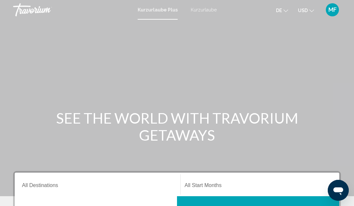
click at [308, 12] on button "USD USD ($) MXN (Mex$) CAD (Can$) GBP (£) EUR (€) AUD (A$) NZD (NZ$) CNY (CN¥)" at bounding box center [306, 11] width 16 height 10
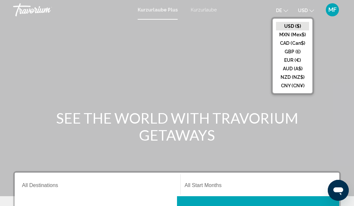
click at [300, 65] on button "AUD (A$)" at bounding box center [292, 69] width 33 height 9
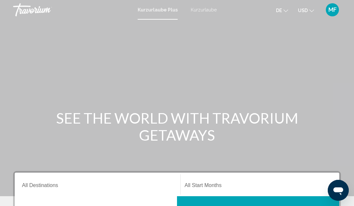
click at [311, 8] on mat-icon "Währung ändern" at bounding box center [311, 10] width 5 height 5
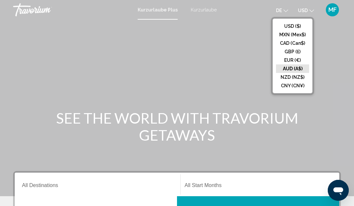
click at [300, 62] on button "EUR (€)" at bounding box center [292, 60] width 33 height 9
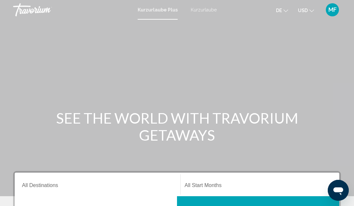
click at [310, 10] on icon "Währung ändern" at bounding box center [311, 11] width 5 height 5
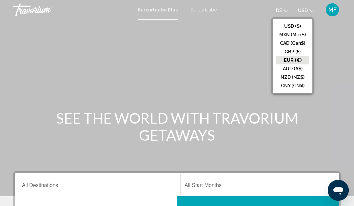
click at [299, 63] on button "EUR (€)" at bounding box center [292, 60] width 33 height 9
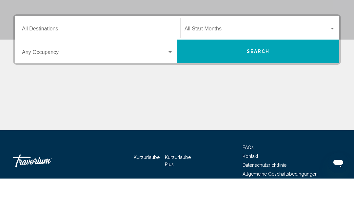
scroll to position [161, 0]
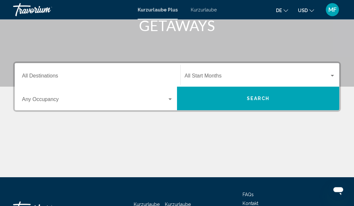
click at [51, 76] on input "Destination All Destinations" at bounding box center [97, 78] width 151 height 6
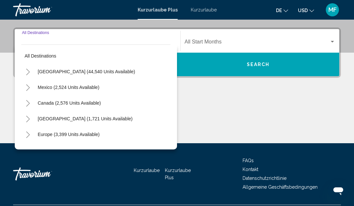
scroll to position [150, 0]
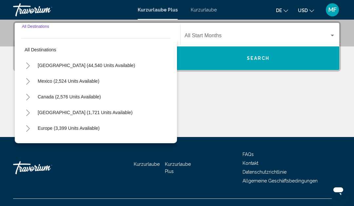
click at [104, 67] on span "[GEOGRAPHIC_DATA] (44,540 units available)" at bounding box center [86, 65] width 97 height 5
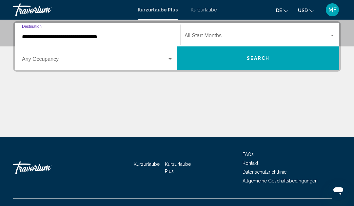
click at [98, 39] on input "**********" at bounding box center [97, 37] width 151 height 6
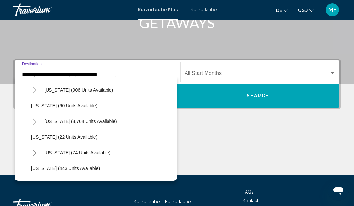
scroll to position [91, 0]
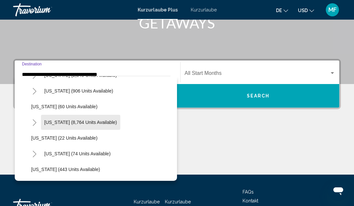
click at [94, 122] on span "[US_STATE] (8,764 units available)" at bounding box center [80, 122] width 73 height 5
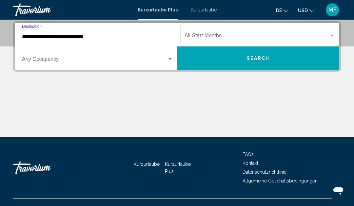
click at [95, 39] on input "**********" at bounding box center [97, 37] width 151 height 6
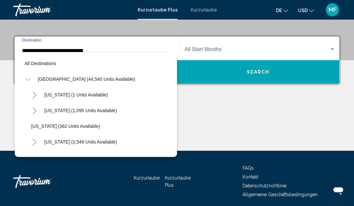
scroll to position [86, 0]
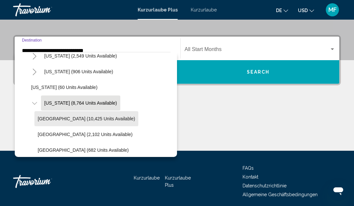
click at [98, 121] on span "[GEOGRAPHIC_DATA] (10,425 units available)" at bounding box center [86, 118] width 97 height 5
type input "**********"
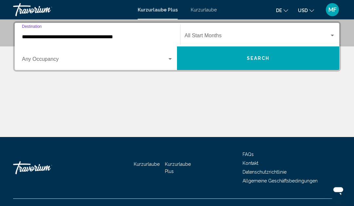
scroll to position [150, 0]
click at [99, 62] on span "Such-Widget" at bounding box center [94, 61] width 145 height 6
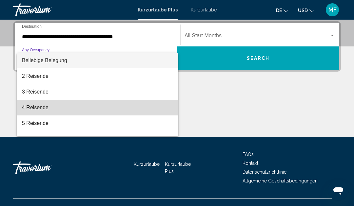
click at [55, 111] on span "4 Reisende" at bounding box center [97, 108] width 151 height 16
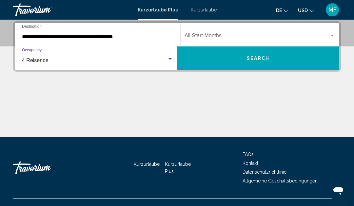
click at [231, 39] on span "Such-Widget" at bounding box center [257, 37] width 145 height 6
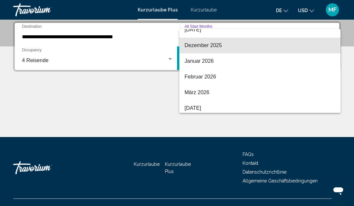
scroll to position [71, 0]
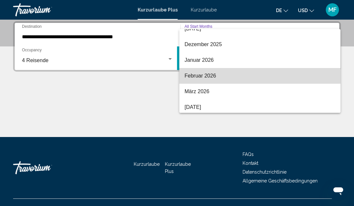
click at [223, 81] on span "Februar 2026" at bounding box center [260, 76] width 151 height 16
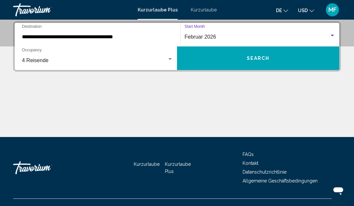
click at [272, 58] on button "Search" at bounding box center [258, 59] width 162 height 24
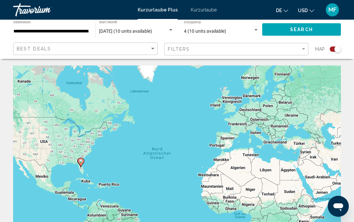
click at [336, 51] on div "Search widget" at bounding box center [337, 49] width 7 height 7
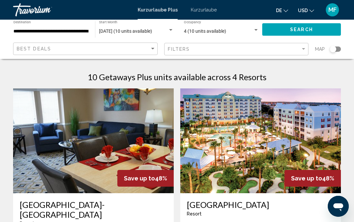
click at [204, 12] on font "Kurzurlaube" at bounding box center [204, 9] width 26 height 5
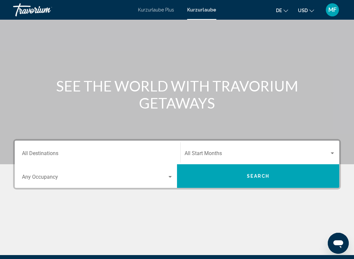
click at [86, 157] on input "Destination All Destinations" at bounding box center [97, 155] width 151 height 6
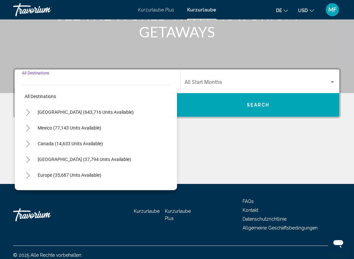
scroll to position [109, 0]
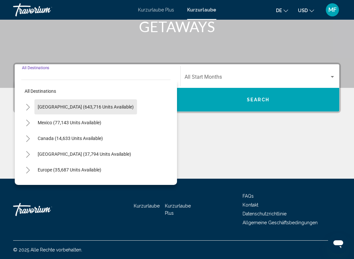
click at [100, 108] on span "[GEOGRAPHIC_DATA] (643,716 units available)" at bounding box center [86, 106] width 96 height 5
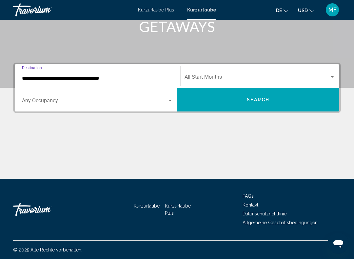
click at [106, 76] on input "**********" at bounding box center [97, 78] width 151 height 6
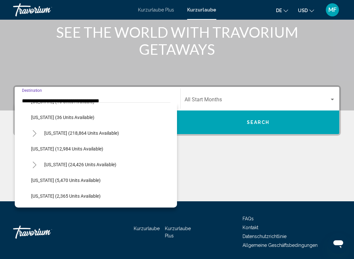
scroll to position [123, 0]
click at [99, 136] on button "[US_STATE] (218,864 units available)" at bounding box center [81, 132] width 81 height 15
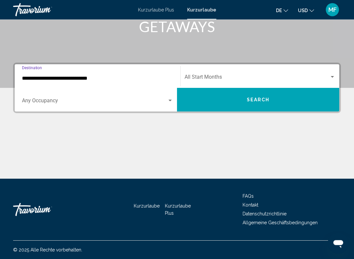
click at [120, 80] on input "**********" at bounding box center [97, 79] width 151 height 6
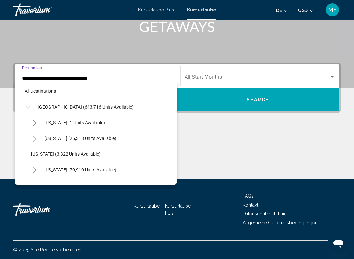
scroll to position [102, 0]
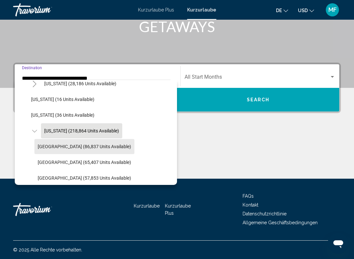
click at [113, 145] on span "[GEOGRAPHIC_DATA] (86,837 units available)" at bounding box center [84, 146] width 93 height 5
type input "**********"
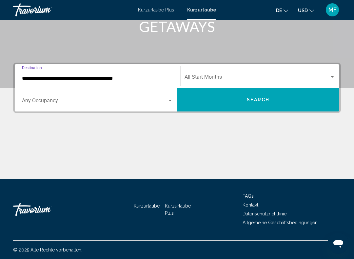
click at [110, 103] on span "Search widget" at bounding box center [94, 102] width 145 height 6
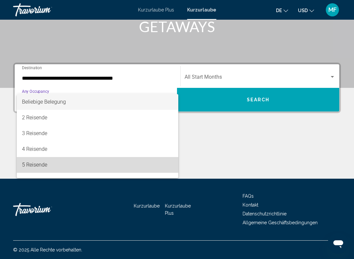
click at [84, 159] on span "5 Reisende" at bounding box center [97, 165] width 151 height 16
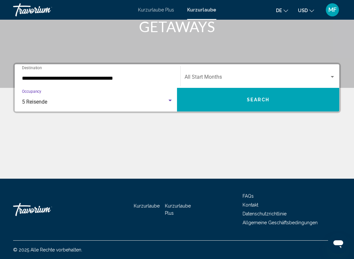
click at [150, 104] on div "5 Reisende" at bounding box center [94, 102] width 145 height 6
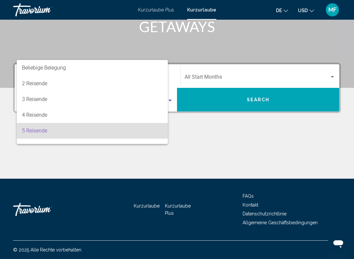
scroll to position [29, 0]
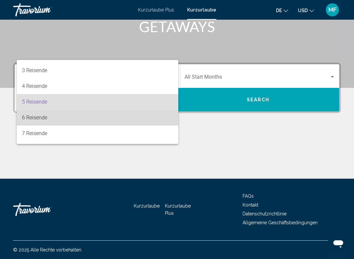
click at [92, 122] on span "6 Reisende" at bounding box center [97, 118] width 151 height 16
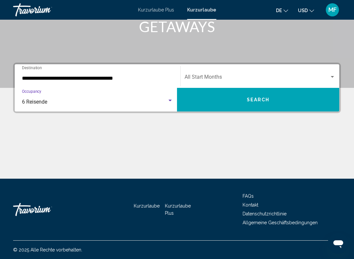
click at [250, 81] on span "Search widget" at bounding box center [257, 78] width 145 height 6
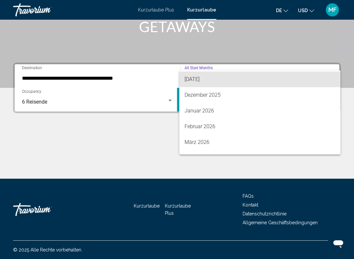
scroll to position [66, 0]
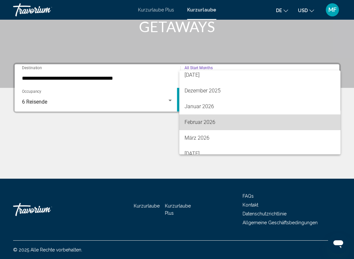
click at [217, 127] on span "Februar 2026" at bounding box center [260, 122] width 151 height 16
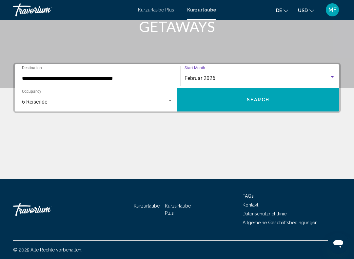
click at [251, 101] on span "Search" at bounding box center [258, 99] width 23 height 5
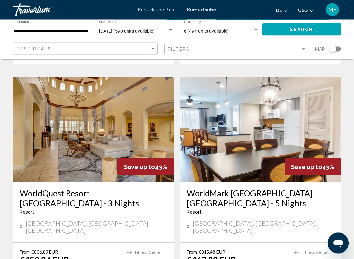
scroll to position [733, 0]
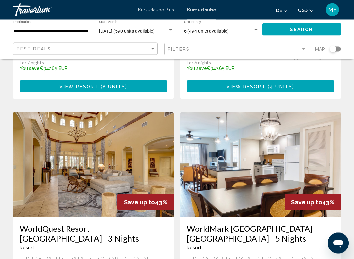
click at [303, 137] on img "Hauptinhalt" at bounding box center [260, 164] width 161 height 105
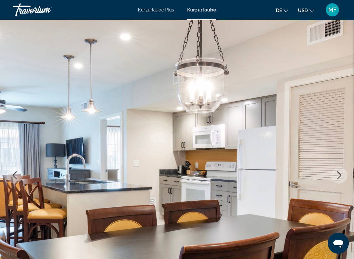
click at [343, 176] on button "Next image" at bounding box center [339, 175] width 16 height 16
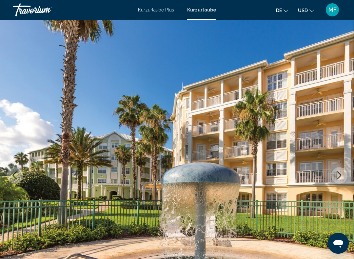
click at [343, 174] on button "Next image" at bounding box center [339, 175] width 16 height 16
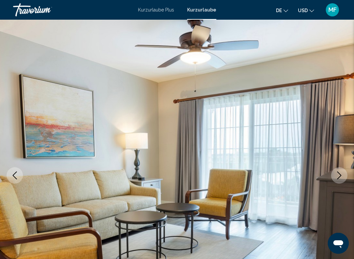
click at [344, 173] on button "Next image" at bounding box center [339, 175] width 16 height 16
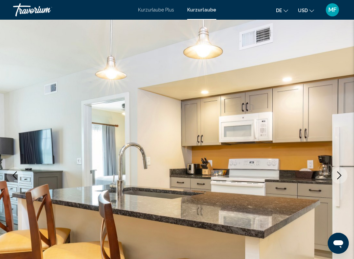
click at [342, 177] on icon "Next image" at bounding box center [339, 175] width 8 height 8
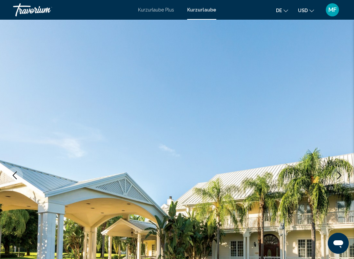
click at [342, 177] on icon "Next image" at bounding box center [339, 175] width 8 height 8
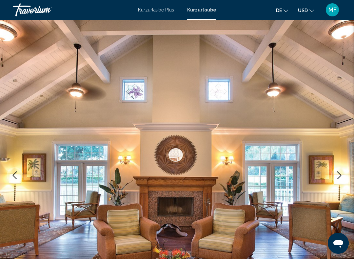
click at [342, 177] on icon "Next image" at bounding box center [339, 175] width 8 height 8
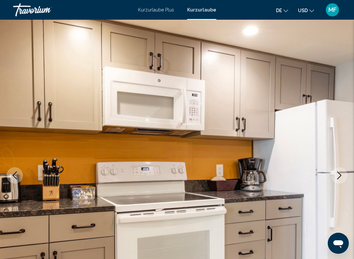
click at [342, 176] on icon "Next image" at bounding box center [339, 175] width 8 height 8
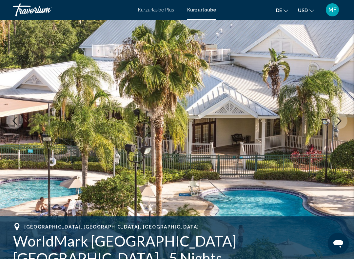
scroll to position [56, 0]
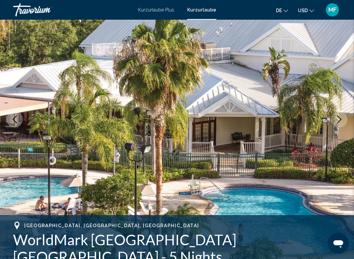
click at [343, 123] on icon "Next image" at bounding box center [339, 119] width 8 height 8
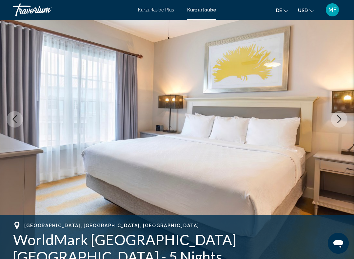
click at [342, 121] on icon "Next image" at bounding box center [339, 119] width 8 height 8
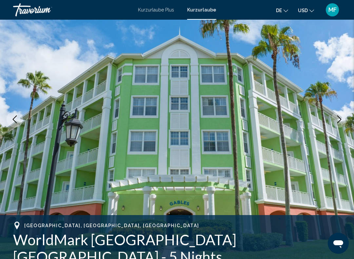
click at [340, 124] on button "Next image" at bounding box center [339, 119] width 16 height 16
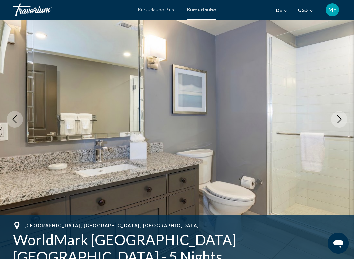
click at [341, 124] on button "Next image" at bounding box center [339, 119] width 16 height 16
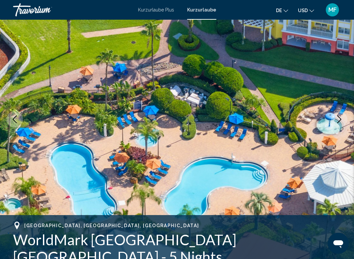
click at [342, 128] on img "Hauptinhalt" at bounding box center [177, 119] width 354 height 311
click at [340, 123] on icon "Next image" at bounding box center [339, 119] width 8 height 8
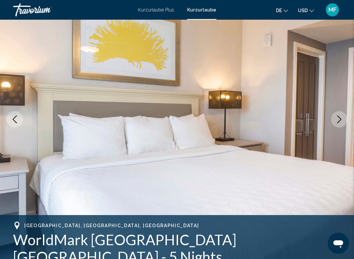
click at [343, 120] on button "Next image" at bounding box center [339, 119] width 16 height 16
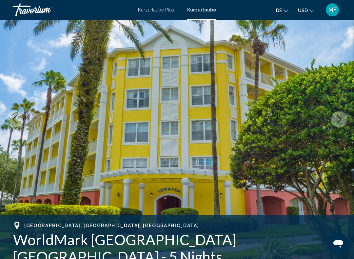
click at [343, 120] on button "Next image" at bounding box center [339, 119] width 16 height 16
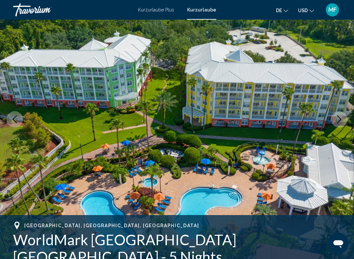
click at [344, 120] on button "Next image" at bounding box center [339, 119] width 16 height 16
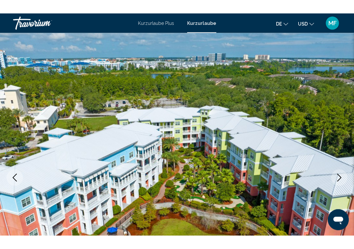
scroll to position [0, 0]
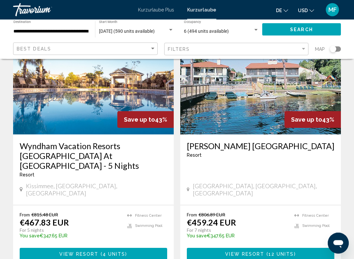
click at [343, 158] on app-weeks-search-item "Save up to 43% [PERSON_NAME] [GEOGRAPHIC_DATA] - This is an adults only resort …" at bounding box center [260, 148] width 167 height 237
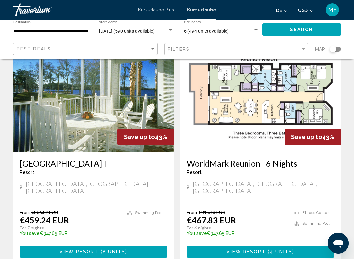
scroll to position [534, 0]
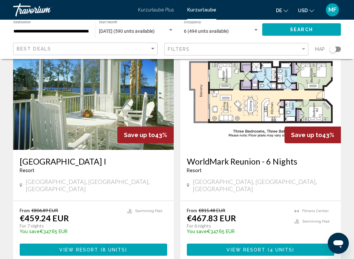
click at [309, 206] on button "View Resort ( 4 units )" at bounding box center [260, 250] width 147 height 12
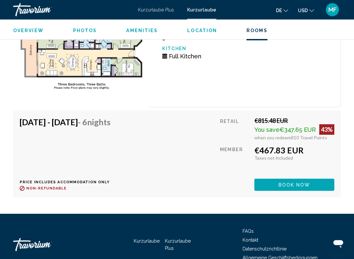
scroll to position [1376, 0]
click at [312, 179] on button "Book now" at bounding box center [294, 185] width 80 height 12
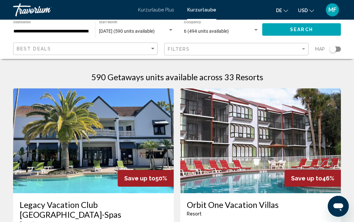
click at [337, 50] on div "Search widget" at bounding box center [335, 49] width 11 height 5
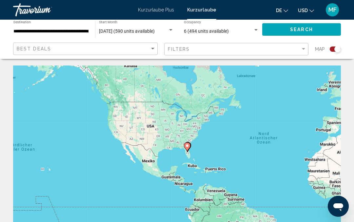
click at [335, 51] on div "Search widget" at bounding box center [337, 49] width 7 height 7
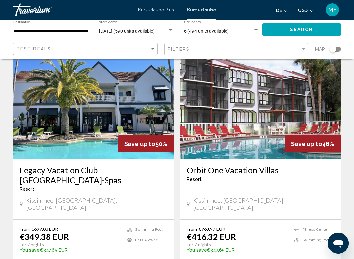
scroll to position [36, 0]
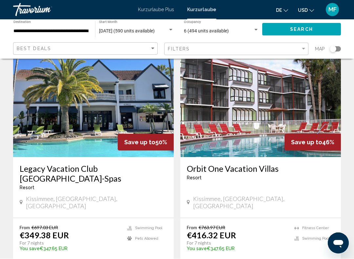
click at [95, 99] on img "Hauptinhalt" at bounding box center [93, 104] width 161 height 105
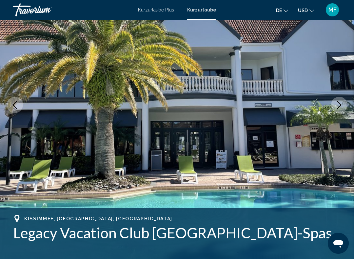
scroll to position [72, 0]
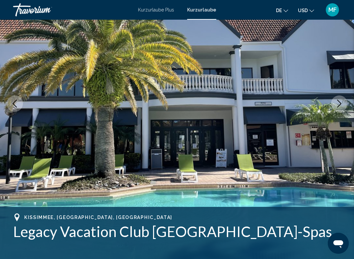
click at [341, 108] on button "Next image" at bounding box center [339, 103] width 16 height 16
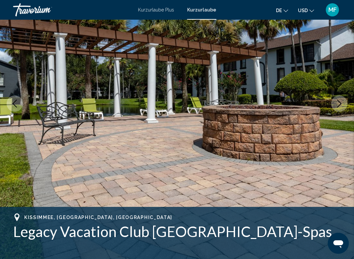
click at [342, 108] on button "Next image" at bounding box center [339, 103] width 16 height 16
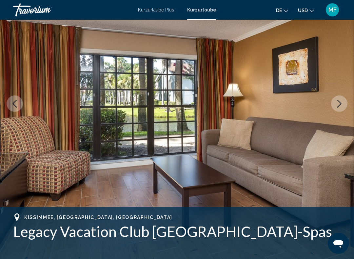
click at [344, 104] on button "Next image" at bounding box center [339, 103] width 16 height 16
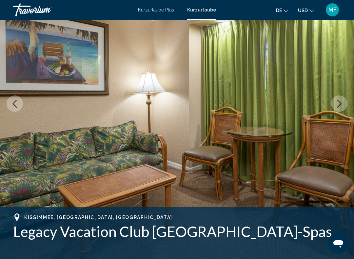
click at [342, 107] on icon "Next image" at bounding box center [339, 104] width 8 height 8
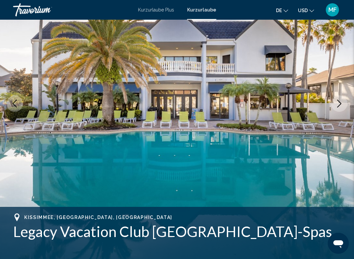
click at [343, 107] on button "Next image" at bounding box center [339, 103] width 16 height 16
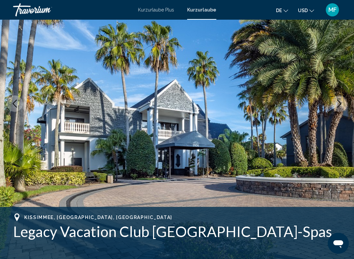
click at [343, 107] on icon "Next image" at bounding box center [339, 104] width 8 height 8
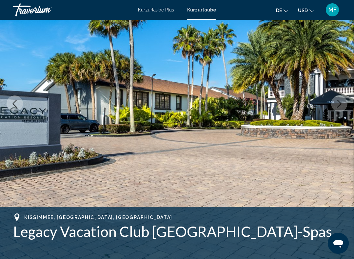
click at [343, 107] on icon "Next image" at bounding box center [339, 104] width 8 height 8
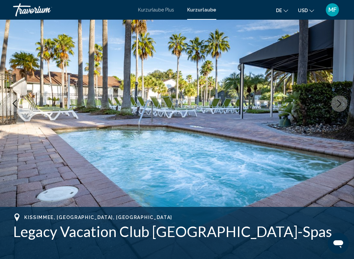
click at [343, 107] on button "Next image" at bounding box center [339, 103] width 16 height 16
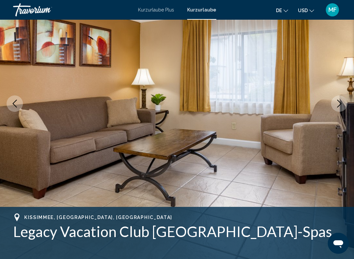
click at [339, 105] on icon "Next image" at bounding box center [339, 104] width 8 height 8
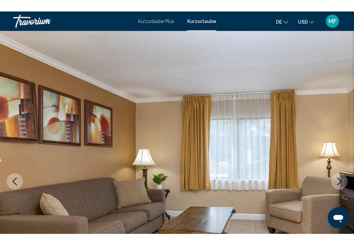
scroll to position [0, 0]
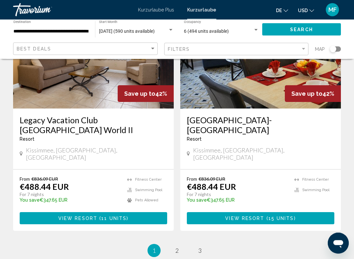
scroll to position [1277, 0]
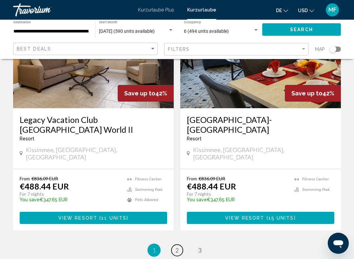
click at [173, 206] on link "page 2" at bounding box center [176, 249] width 11 height 11
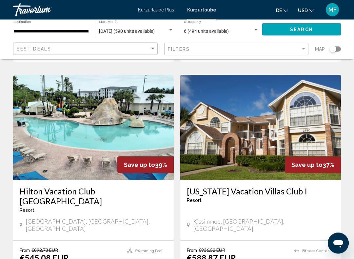
scroll to position [255, 0]
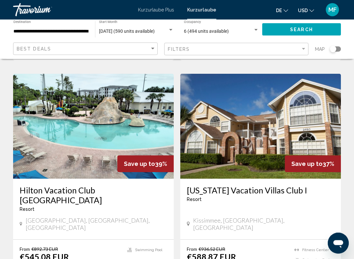
click at [122, 122] on img "Hauptinhalt" at bounding box center [93, 126] width 161 height 105
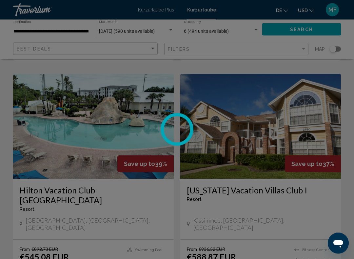
scroll to position [255, 0]
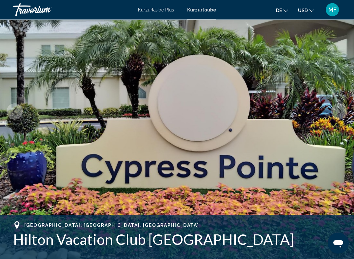
scroll to position [60, 0]
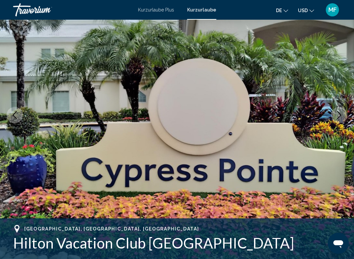
click at [343, 113] on icon "Next image" at bounding box center [339, 115] width 8 height 8
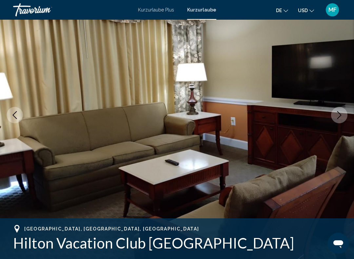
click at [345, 113] on button "Next image" at bounding box center [339, 115] width 16 height 16
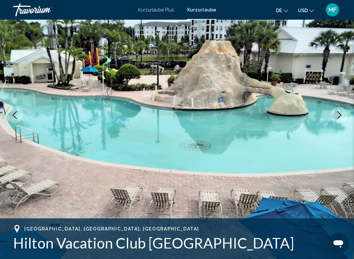
click at [344, 114] on button "Next image" at bounding box center [339, 115] width 16 height 16
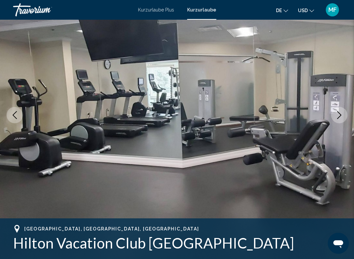
click at [343, 113] on button "Next image" at bounding box center [339, 115] width 16 height 16
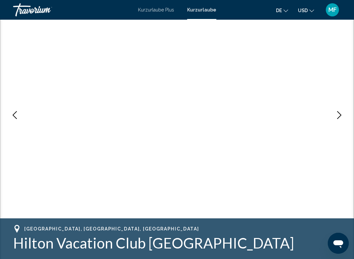
click at [345, 114] on button "Next image" at bounding box center [339, 115] width 16 height 16
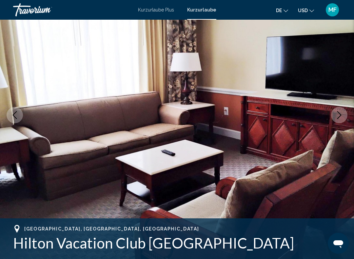
click at [345, 114] on button "Next image" at bounding box center [339, 115] width 16 height 16
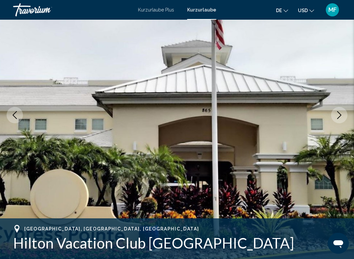
click at [341, 114] on icon "Next image" at bounding box center [339, 115] width 8 height 8
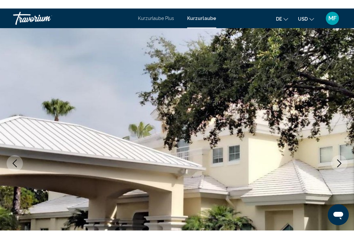
scroll to position [0, 0]
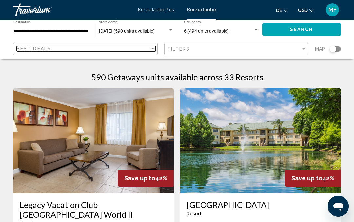
click at [155, 49] on div "Sort by" at bounding box center [153, 48] width 6 height 5
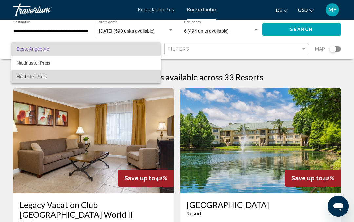
click at [140, 71] on span "Höchster Preis" at bounding box center [86, 77] width 139 height 14
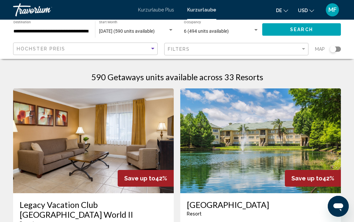
click at [159, 51] on div "Höchster Preis Filters Map" at bounding box center [177, 49] width 328 height 13
click at [159, 48] on div "Höchster Preis Filters Map" at bounding box center [177, 49] width 328 height 13
click at [155, 45] on div "Höchster Preis" at bounding box center [86, 49] width 139 height 12
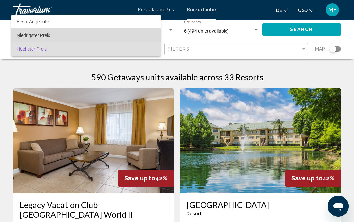
click at [140, 38] on span "Niedrigster Preis" at bounding box center [86, 36] width 139 height 14
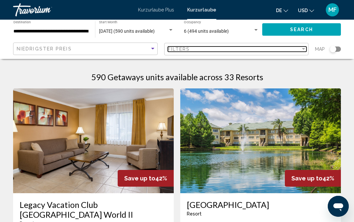
click at [269, 51] on div "Filters" at bounding box center [234, 49] width 133 height 5
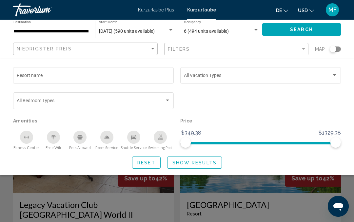
click at [205, 163] on span "Show Results" at bounding box center [194, 162] width 44 height 5
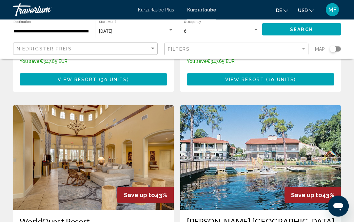
click at [112, 128] on img "Hauptinhalt" at bounding box center [93, 158] width 161 height 105
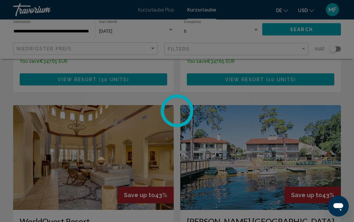
scroll to position [224, 0]
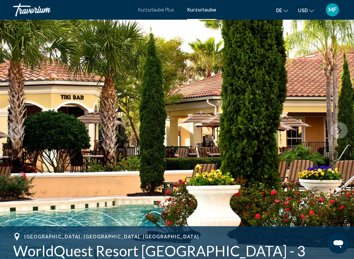
scroll to position [46, 0]
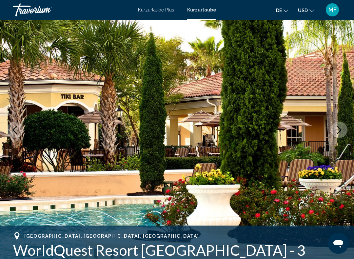
click at [344, 130] on button "Next image" at bounding box center [339, 130] width 16 height 16
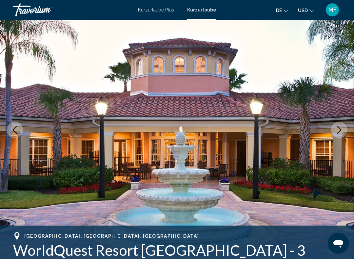
click at [343, 128] on button "Next image" at bounding box center [339, 130] width 16 height 16
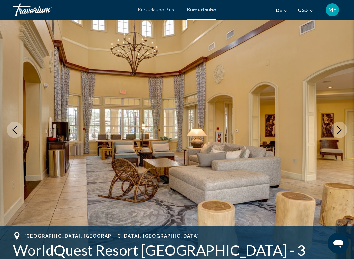
click at [343, 129] on icon "Next image" at bounding box center [339, 130] width 8 height 8
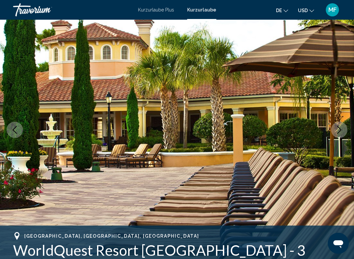
click at [342, 132] on icon "Next image" at bounding box center [339, 130] width 8 height 8
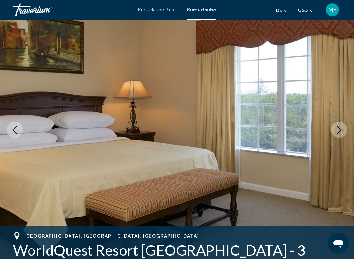
click at [343, 130] on button "Next image" at bounding box center [339, 130] width 16 height 16
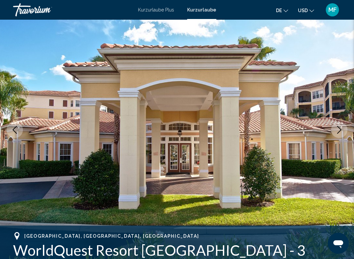
click at [343, 129] on button "Next image" at bounding box center [339, 130] width 16 height 16
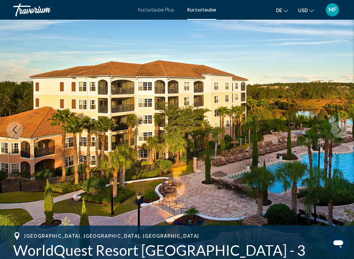
click at [342, 128] on icon "Next image" at bounding box center [339, 130] width 8 height 8
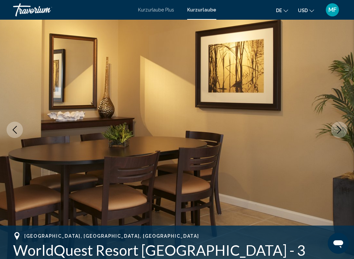
click at [341, 127] on icon "Next image" at bounding box center [339, 130] width 8 height 8
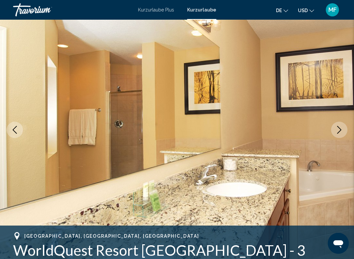
click at [340, 124] on button "Next image" at bounding box center [339, 130] width 16 height 16
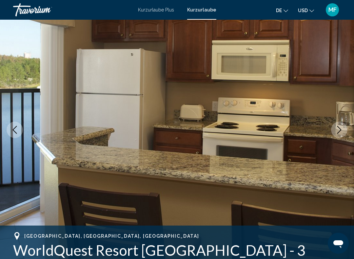
click at [340, 125] on button "Next image" at bounding box center [339, 130] width 16 height 16
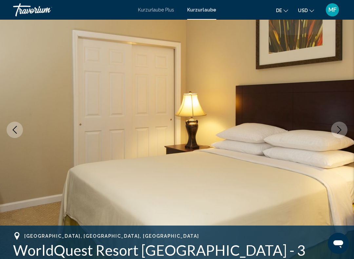
click at [340, 123] on button "Next image" at bounding box center [339, 130] width 16 height 16
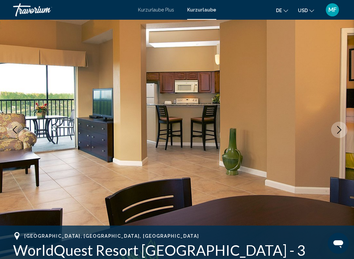
click at [339, 125] on button "Next image" at bounding box center [339, 130] width 16 height 16
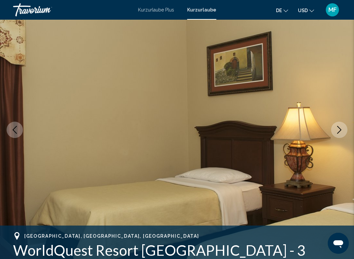
click at [339, 123] on button "Next image" at bounding box center [339, 130] width 16 height 16
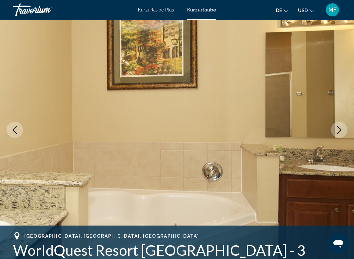
click at [339, 128] on icon "Next image" at bounding box center [339, 130] width 4 height 8
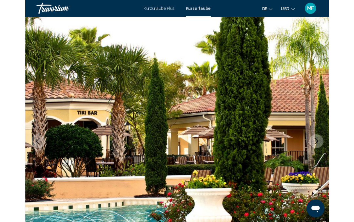
scroll to position [0, 0]
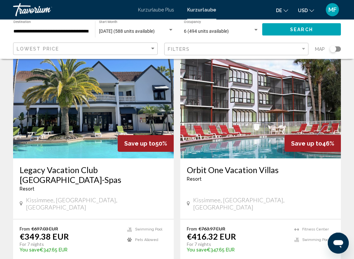
click at [283, 114] on img "Hauptinhalt" at bounding box center [260, 106] width 161 height 105
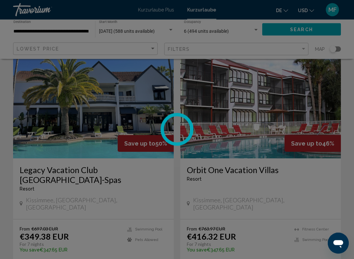
scroll to position [35, 0]
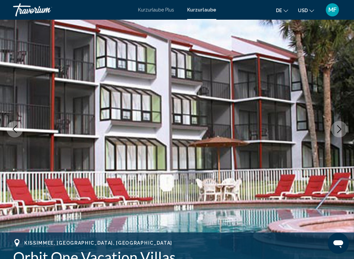
scroll to position [47, 0]
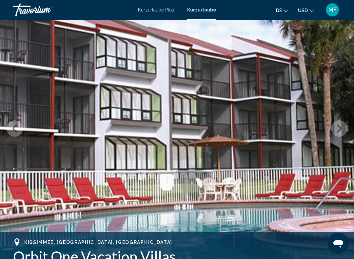
click at [342, 127] on icon "Next image" at bounding box center [339, 129] width 8 height 8
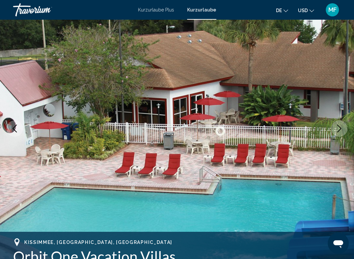
click at [344, 125] on button "Next image" at bounding box center [339, 128] width 16 height 16
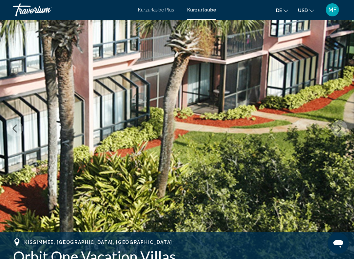
click at [346, 124] on button "Next image" at bounding box center [339, 128] width 16 height 16
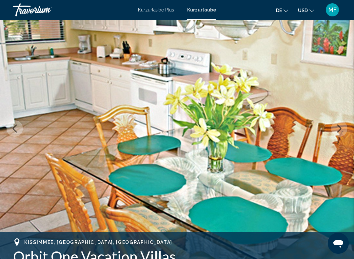
click at [341, 124] on button "Next image" at bounding box center [339, 128] width 16 height 16
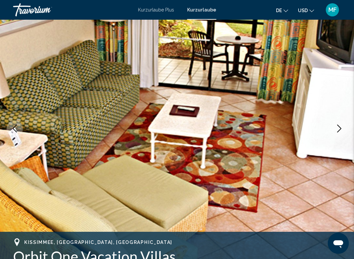
click at [341, 125] on icon "Next image" at bounding box center [339, 129] width 8 height 8
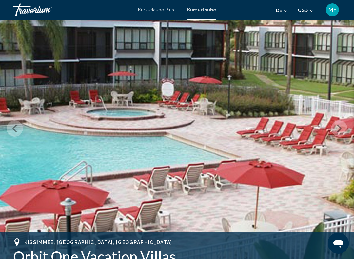
click at [341, 125] on icon "Next image" at bounding box center [339, 129] width 8 height 8
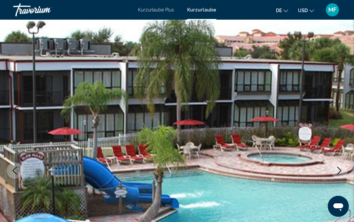
scroll to position [0, 0]
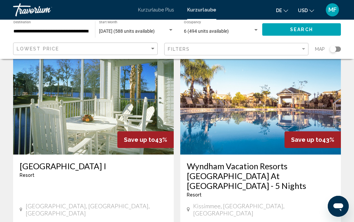
scroll to position [496, 0]
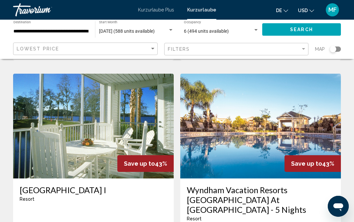
click at [305, 80] on img "Hauptinhalt" at bounding box center [260, 126] width 161 height 105
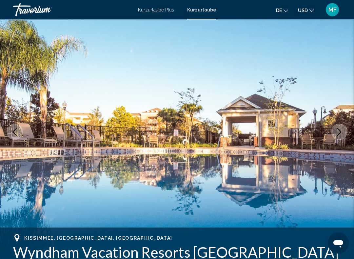
scroll to position [46, 0]
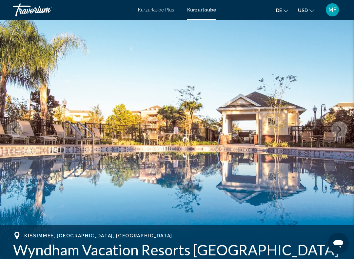
click at [345, 126] on button "Next image" at bounding box center [339, 129] width 16 height 16
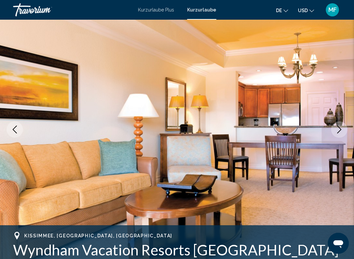
click at [343, 128] on icon "Next image" at bounding box center [339, 130] width 8 height 8
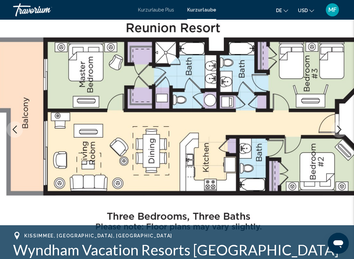
click at [343, 127] on button "Next image" at bounding box center [339, 129] width 16 height 16
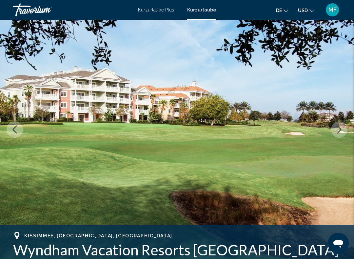
click at [342, 127] on icon "Next image" at bounding box center [339, 130] width 8 height 8
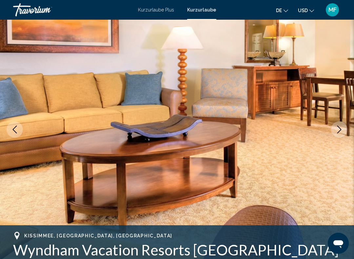
click at [342, 126] on icon "Next image" at bounding box center [339, 130] width 8 height 8
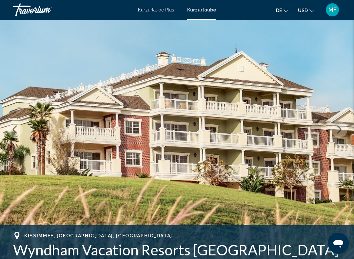
click at [341, 125] on button "Next image" at bounding box center [339, 129] width 16 height 16
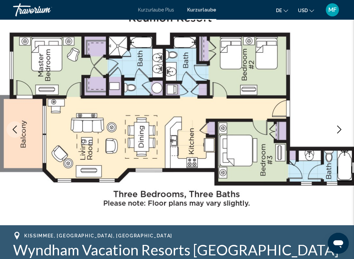
click at [341, 124] on button "Next image" at bounding box center [339, 129] width 16 height 16
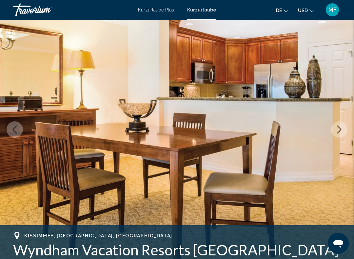
click at [342, 125] on button "Next image" at bounding box center [339, 129] width 16 height 16
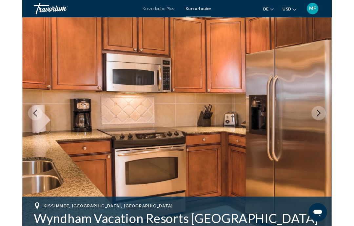
scroll to position [64, 0]
